Goal: Transaction & Acquisition: Book appointment/travel/reservation

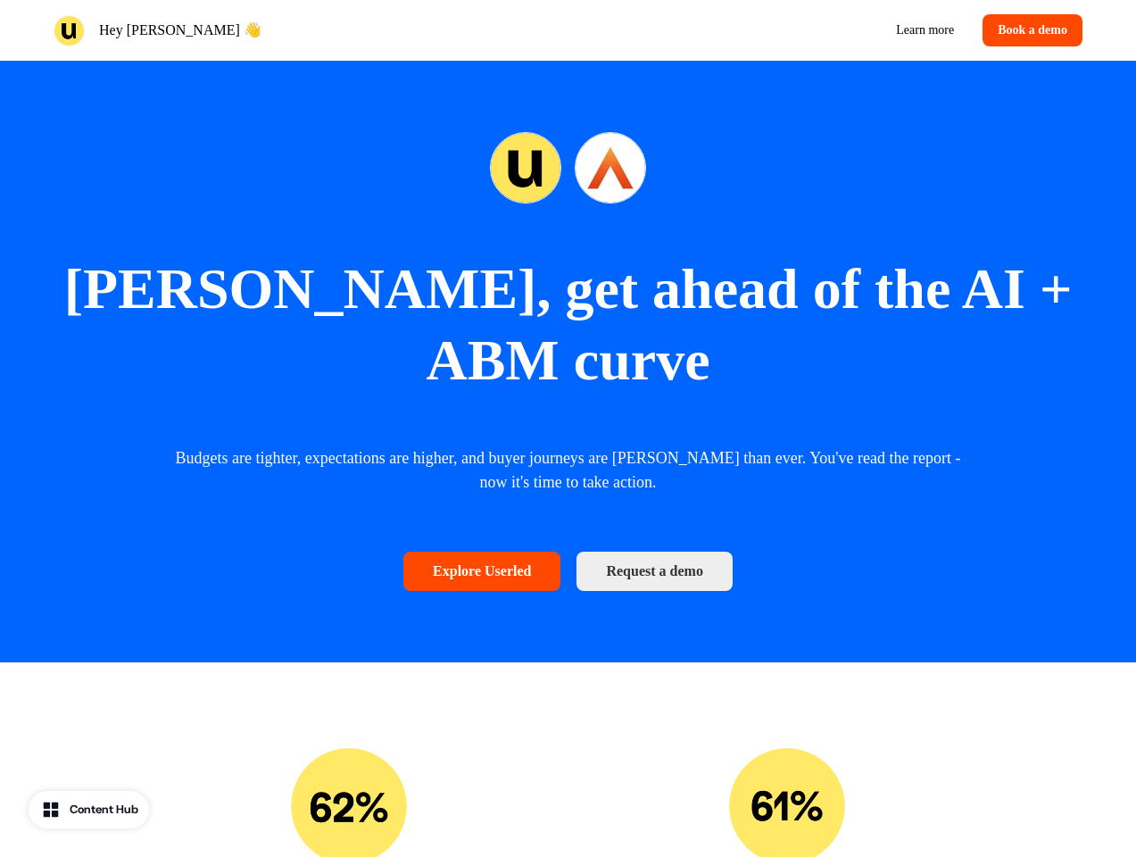
click at [568, 30] on div "Hey [PERSON_NAME] Learn more Book a demo" at bounding box center [568, 30] width 1136 height 61
click at [307, 30] on div "Hey [PERSON_NAME] 👋" at bounding box center [308, 30] width 508 height 31
click at [829, 30] on div "Learn more Book a demo" at bounding box center [830, 30] width 508 height 32
click at [1029, 30] on button "Book a demo" at bounding box center [1033, 30] width 100 height 32
click at [568, 326] on div "[PERSON_NAME], get ahead of the AI + ABM curve Budgets are tighter, expectation…" at bounding box center [568, 362] width 1136 height 602
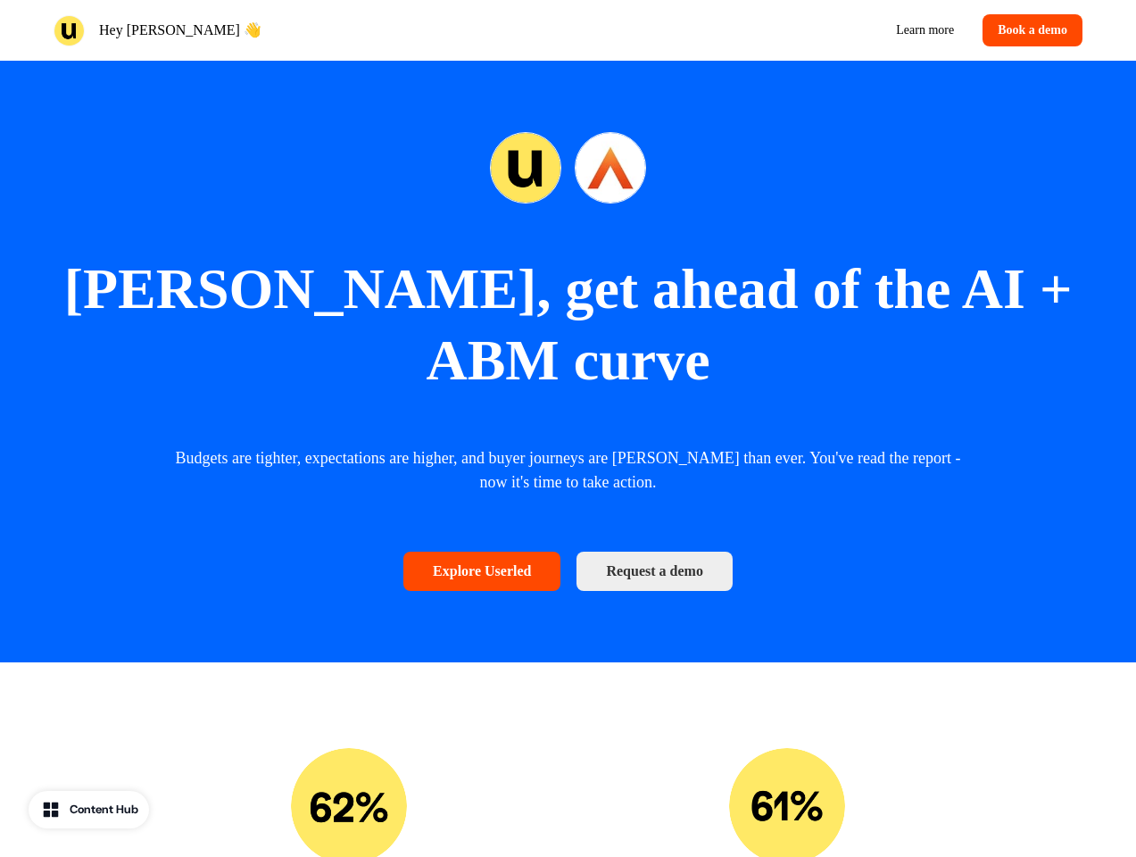
click at [568, 168] on div at bounding box center [568, 167] width 156 height 71
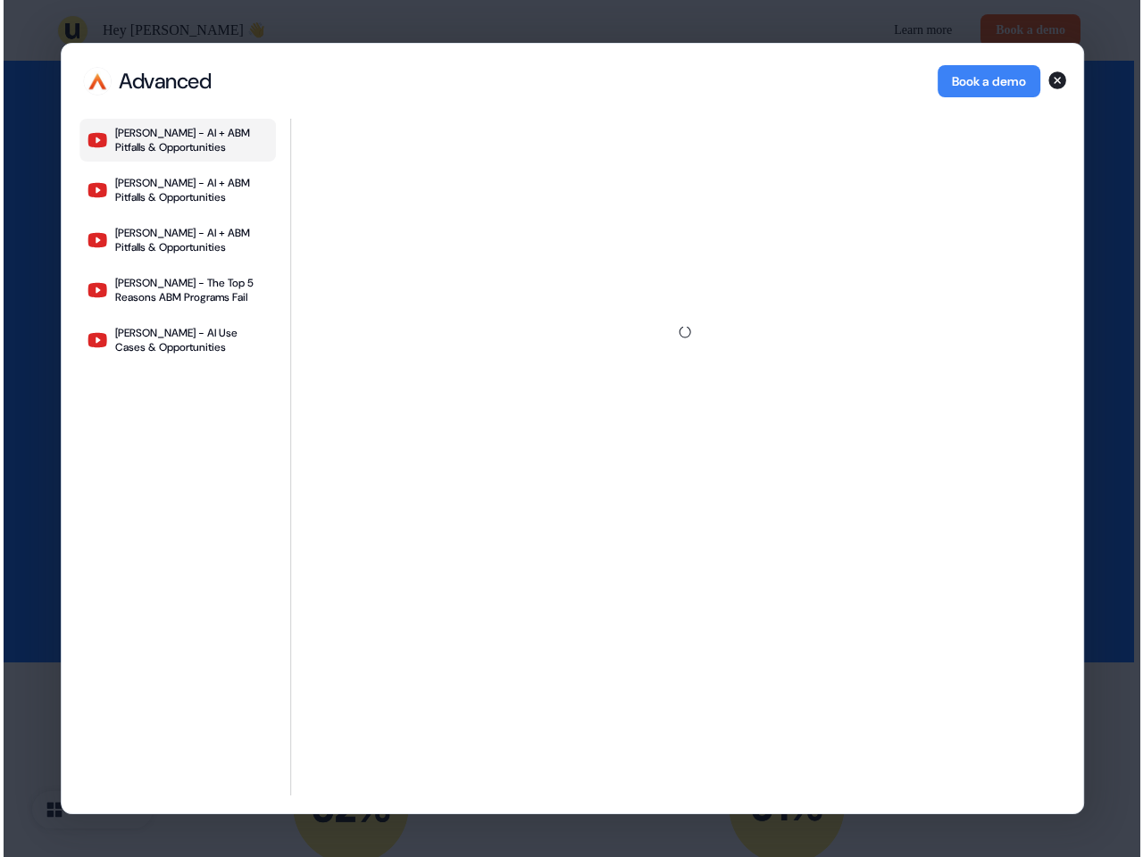
scroll to position [4109, 0]
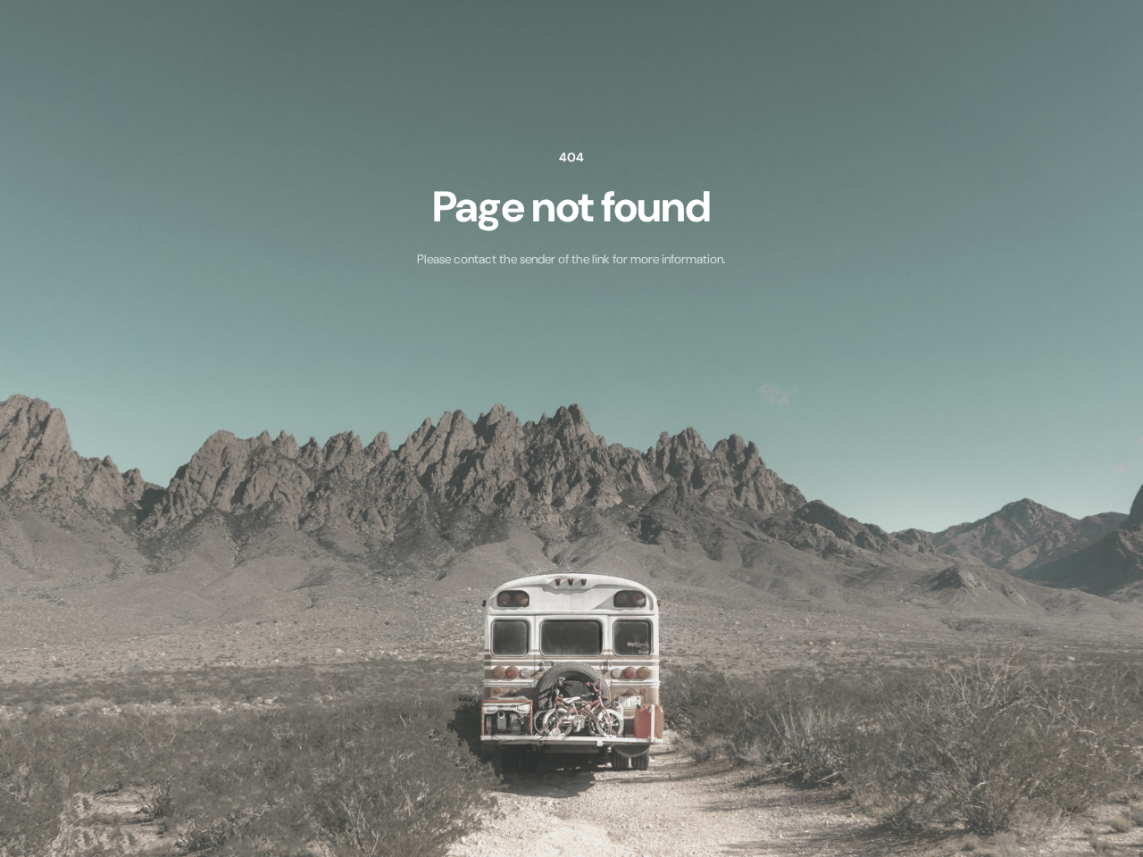
click at [569, 767] on img at bounding box center [571, 428] width 1143 height 857
click at [349, 767] on img at bounding box center [571, 428] width 1143 height 857
